Goal: Register for event/course

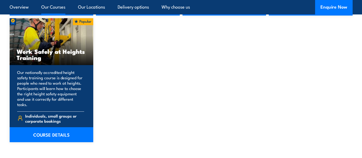
scroll to position [696, 0]
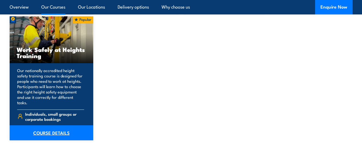
click at [54, 126] on link "COURSE DETAILS" at bounding box center [52, 132] width 84 height 15
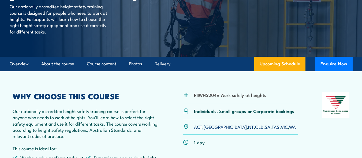
click at [264, 128] on link "SA" at bounding box center [267, 126] width 6 height 6
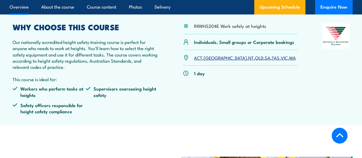
scroll to position [161, 0]
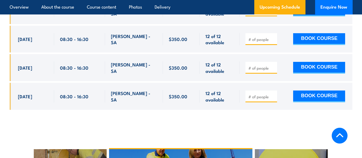
scroll to position [1097, 0]
